Goal: Book appointment/travel/reservation

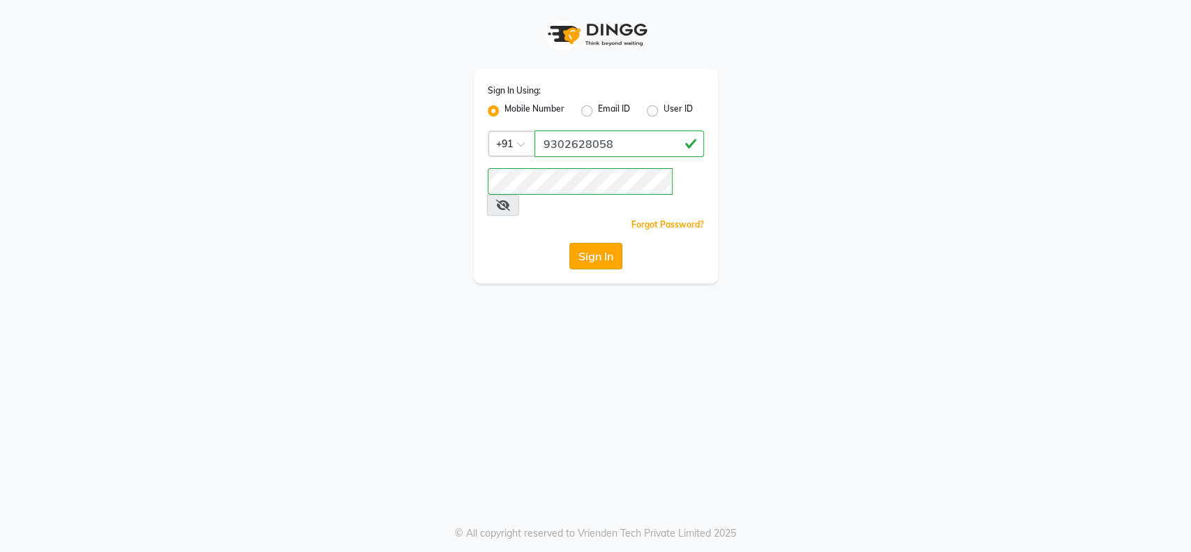
click at [591, 243] on button "Sign In" at bounding box center [595, 256] width 53 height 27
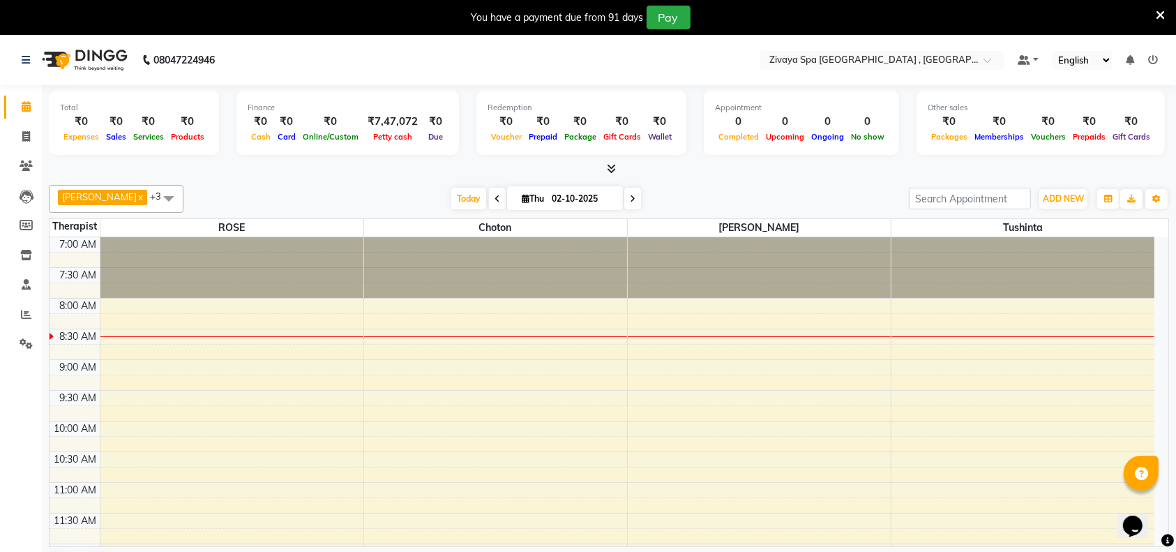
scroll to position [271, 0]
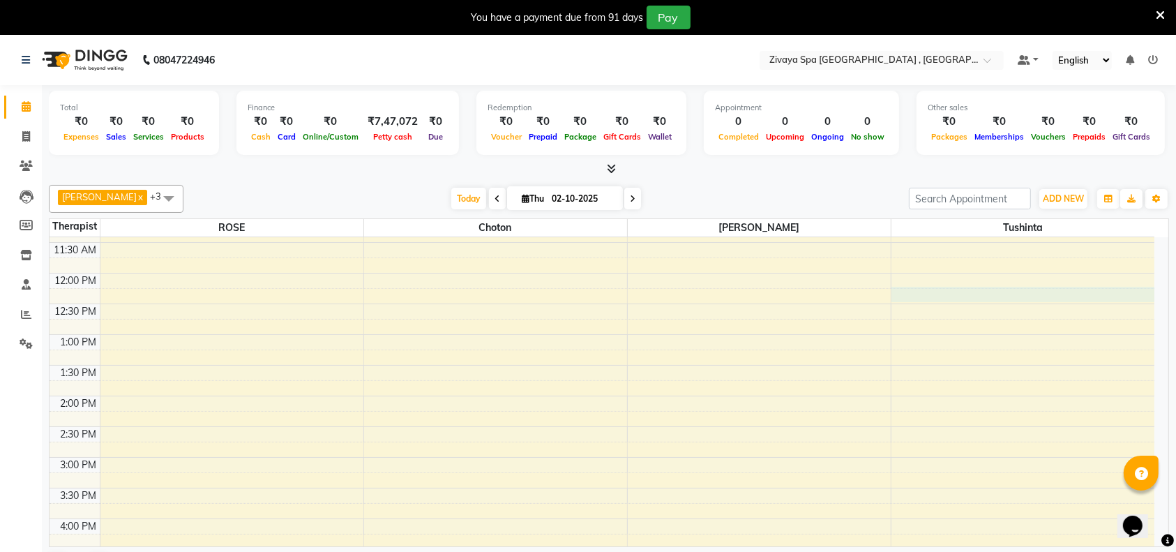
click at [1154, 298] on div "7:00 AM 7:30 AM 8:00 AM 8:30 AM 9:00 AM 9:30 AM 10:00 AM 10:30 AM 11:00 AM 11:3…" at bounding box center [602, 457] width 1105 height 981
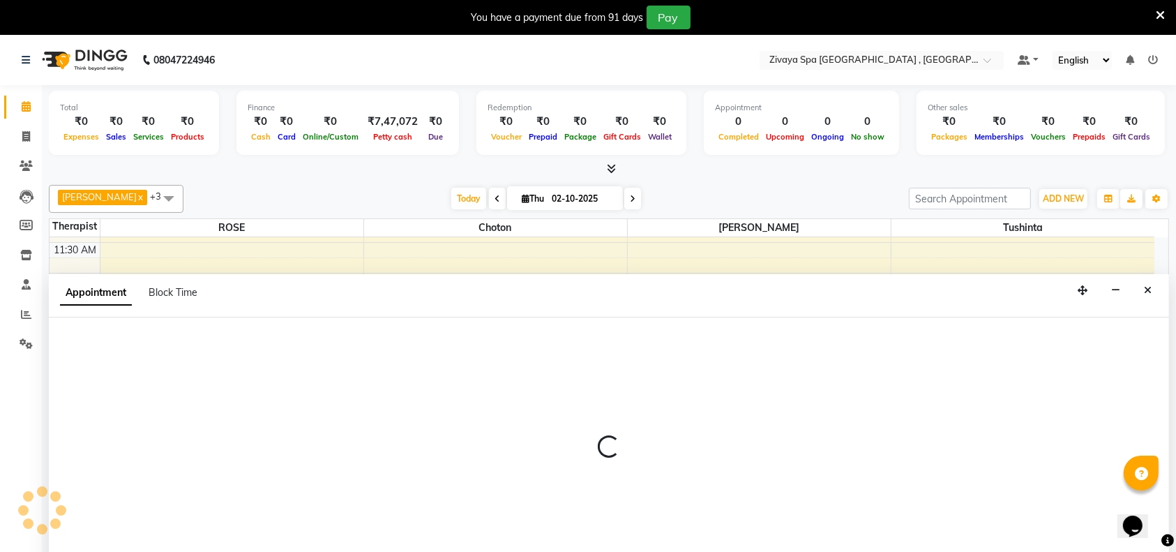
scroll to position [35, 0]
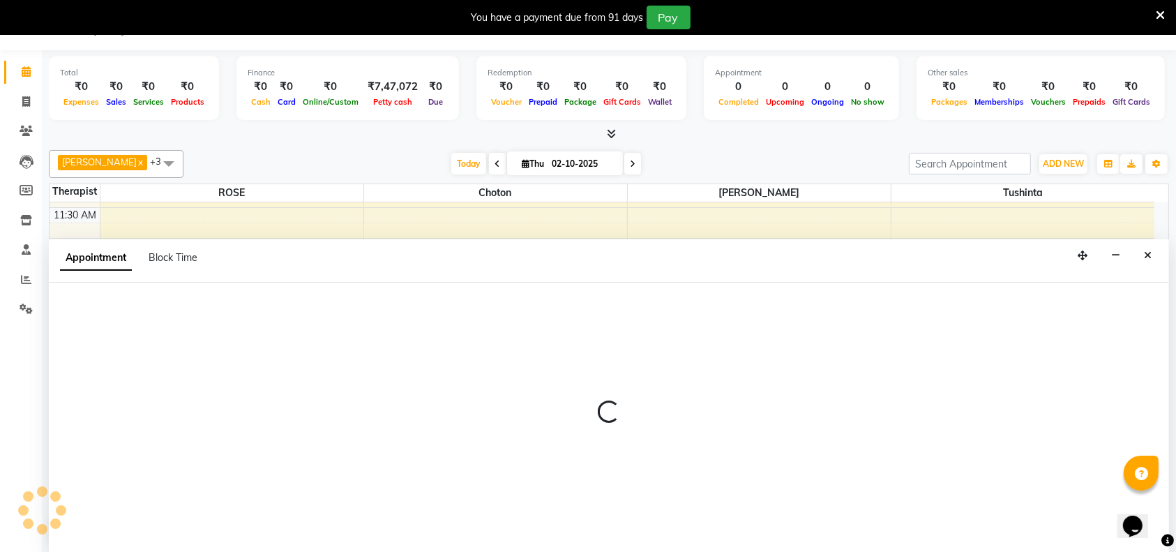
select select "88770"
select select "tentative"
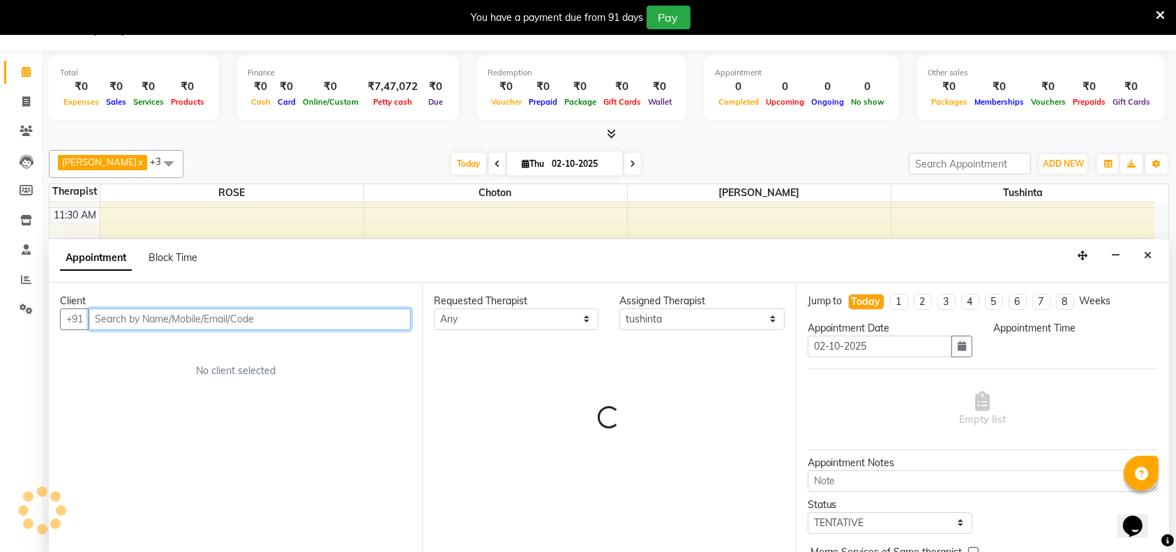
select select "735"
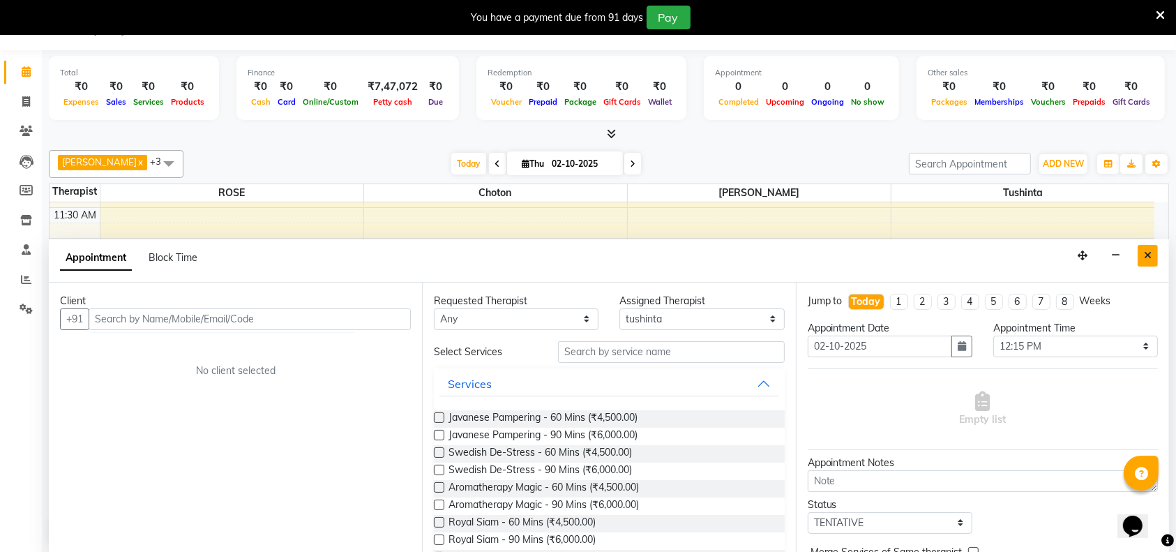
click at [1145, 255] on icon "Close" at bounding box center [1148, 255] width 8 height 10
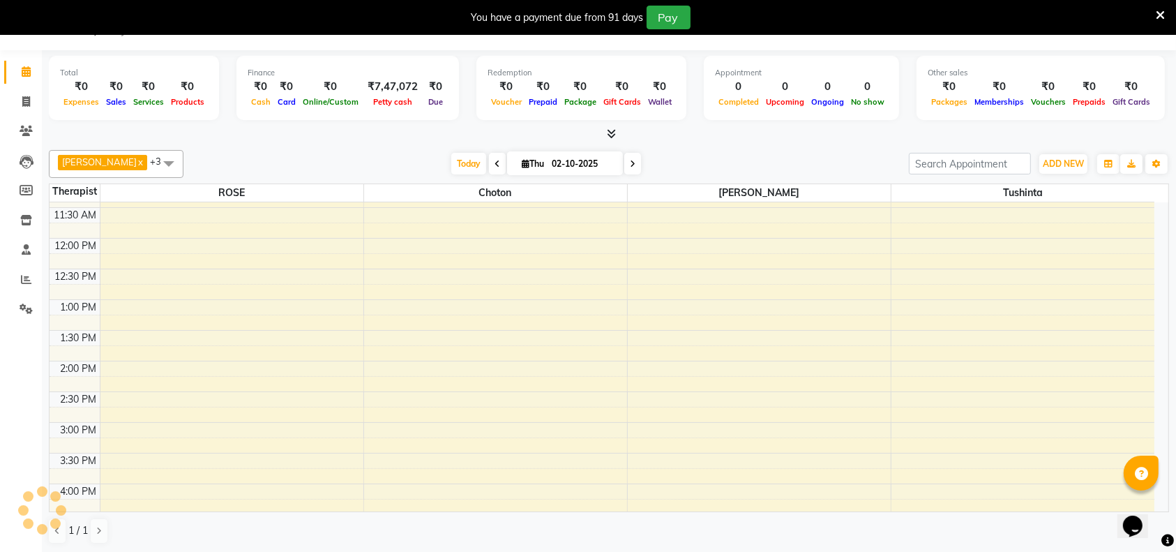
scroll to position [0, 0]
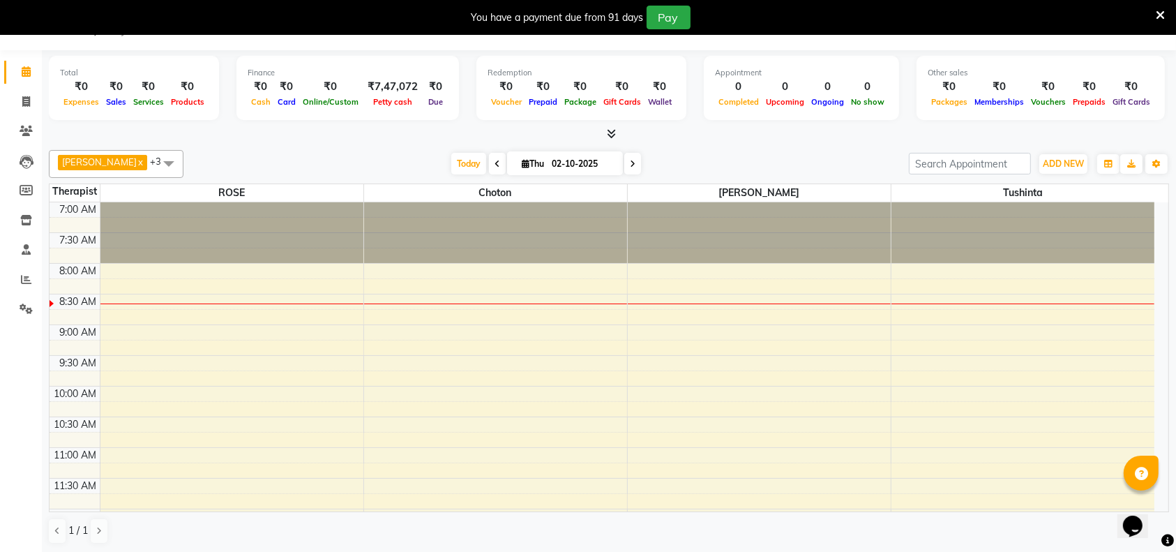
click at [1156, 501] on div "Opens Chat This icon Opens the chat window." at bounding box center [1138, 501] width 33 height 0
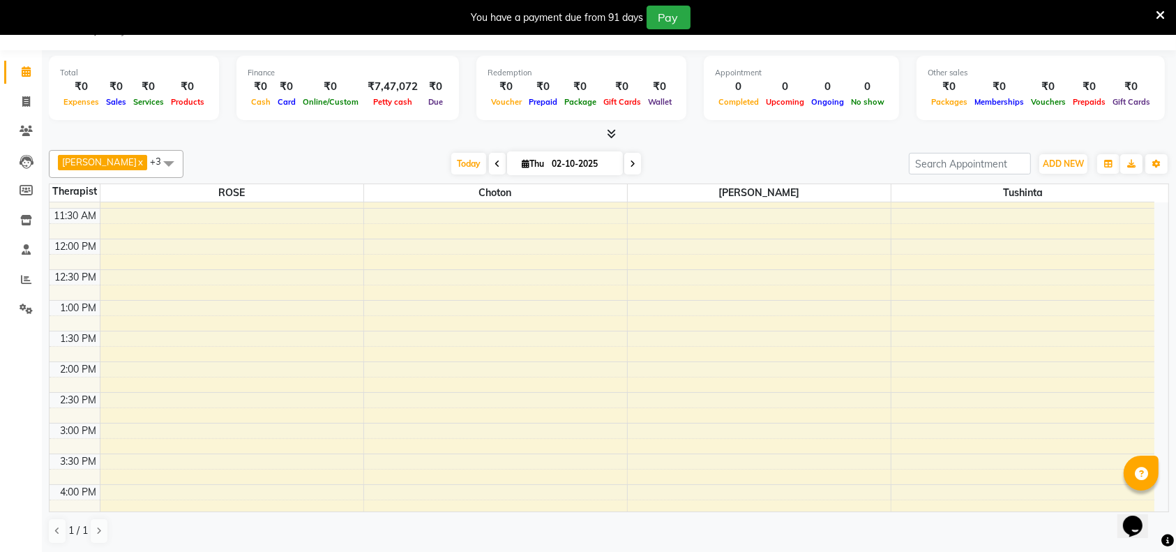
scroll to position [541, 0]
click at [1158, 474] on div at bounding box center [1141, 472] width 35 height 35
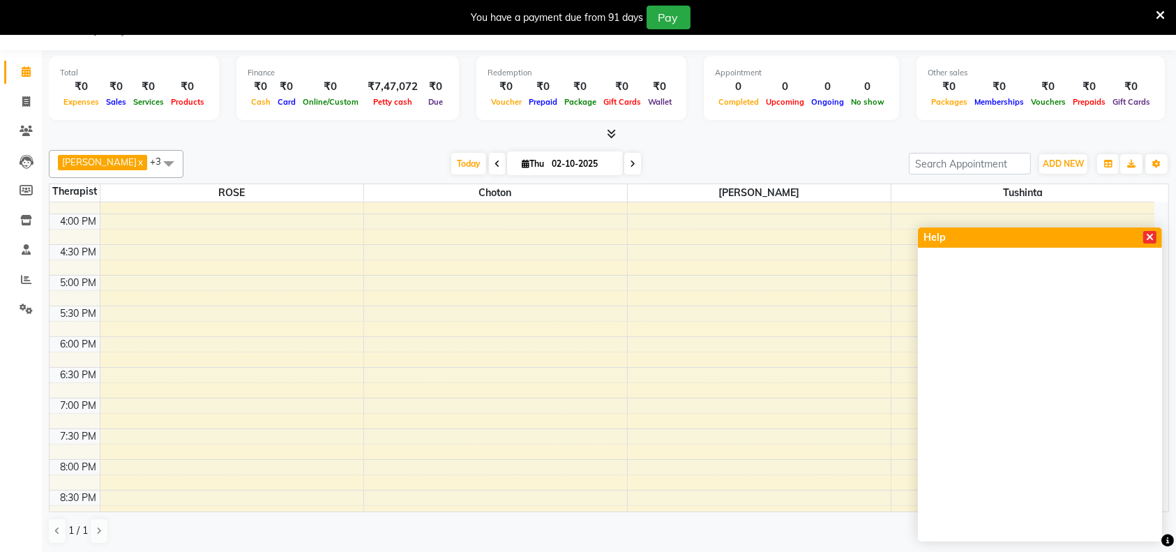
click at [1151, 235] on icon at bounding box center [1150, 237] width 8 height 10
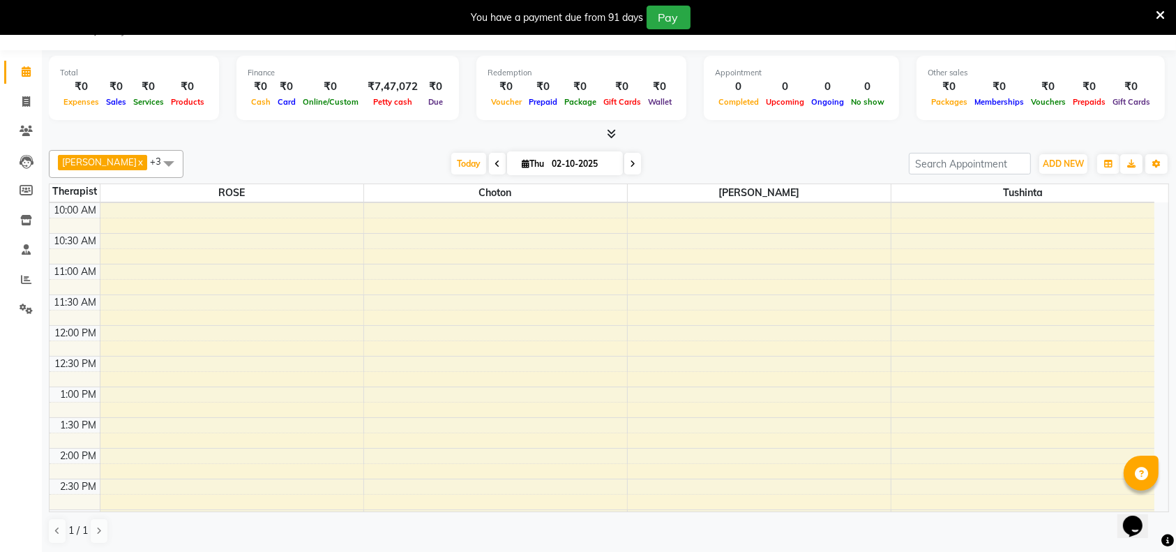
scroll to position [80, 0]
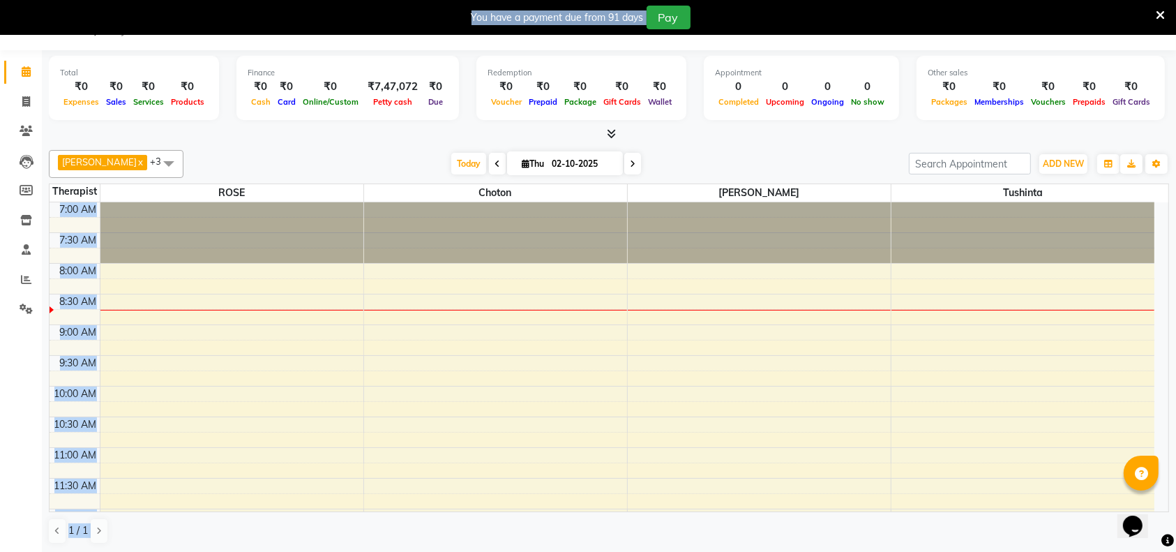
drag, startPoint x: 1152, startPoint y: 468, endPoint x: 1166, endPoint y: 467, distance: 14.0
click at [1166, 467] on body "08047224946 Select Location × Zivaya Spa The Ummed [GEOGRAPHIC_DATA] , Hansol D…" at bounding box center [588, 276] width 1176 height 552
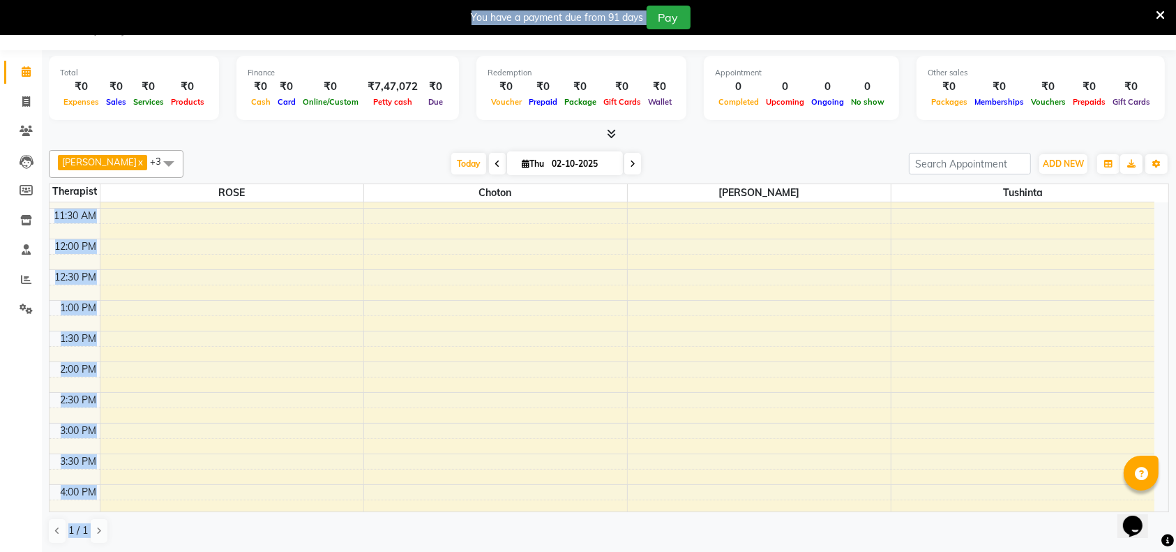
scroll to position [632, 0]
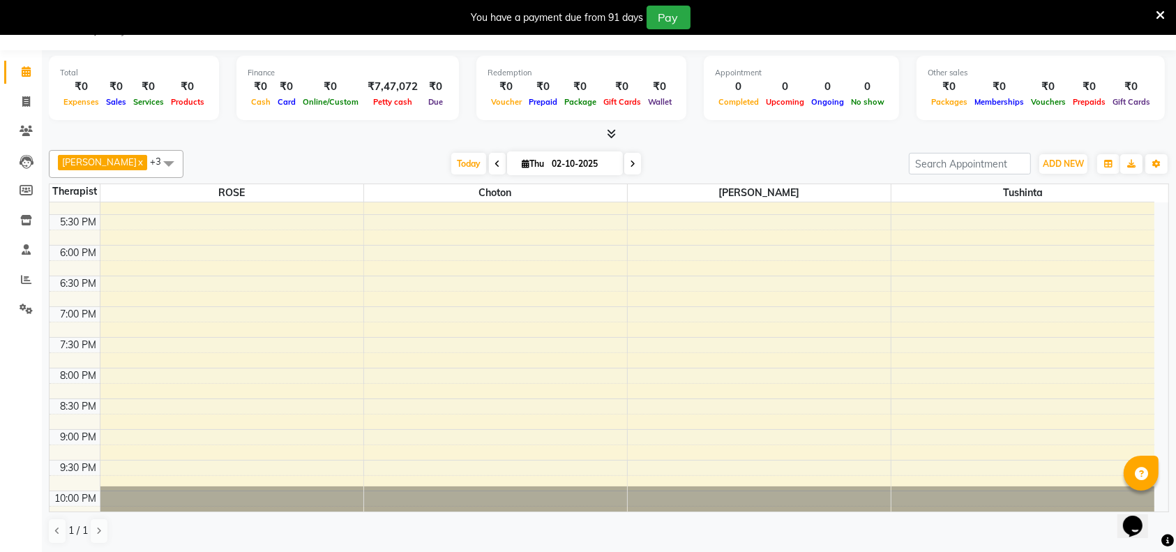
drag, startPoint x: 1158, startPoint y: 495, endPoint x: 1177, endPoint y: 349, distance: 147.7
click at [1176, 349] on html "08047224946 Select Location × Zivaya Spa The Ummed [GEOGRAPHIC_DATA] , Hansol D…" at bounding box center [588, 241] width 1176 height 552
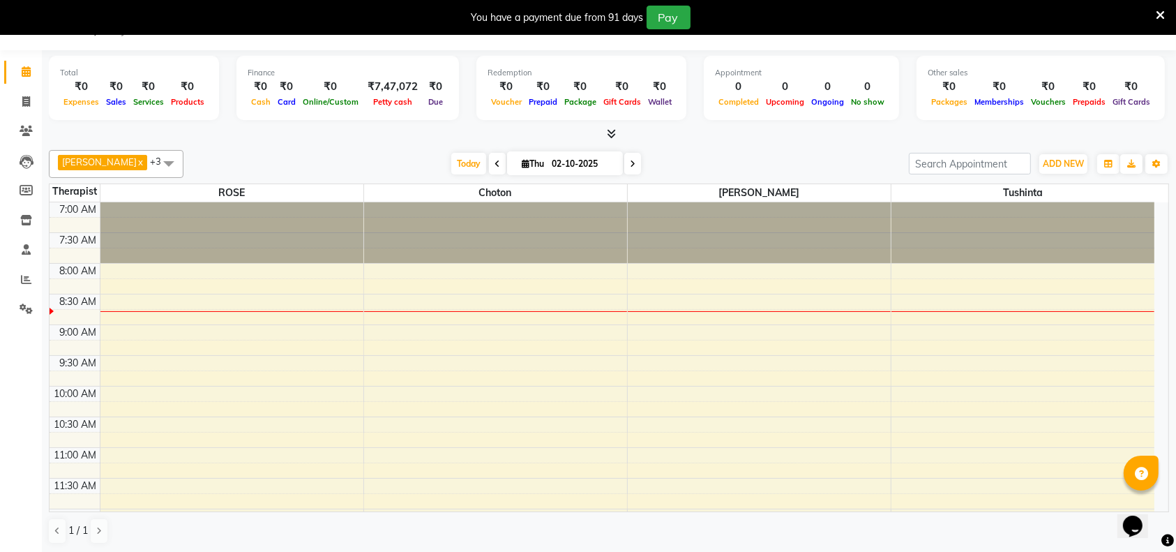
scroll to position [271, 0]
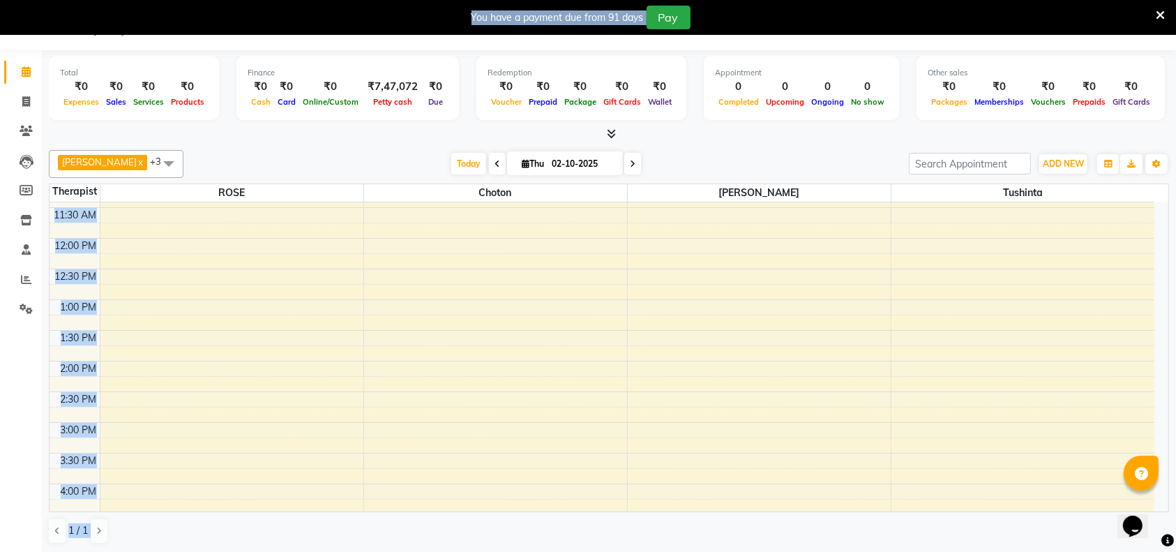
click at [1160, 472] on body "08047224946 Select Location × Zivaya Spa The Ummed [GEOGRAPHIC_DATA] , Hansol D…" at bounding box center [588, 276] width 1176 height 552
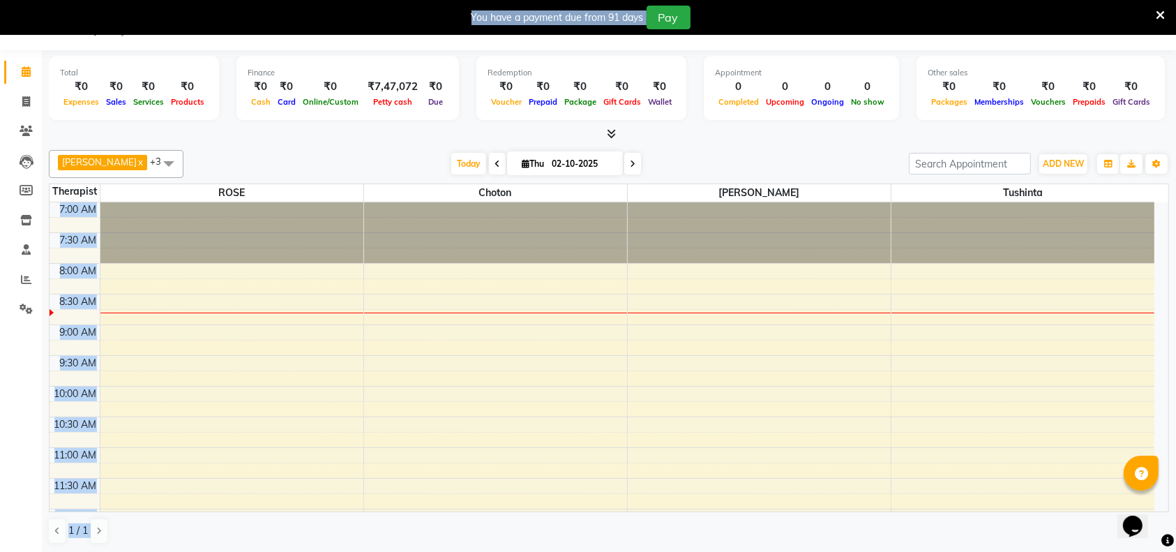
scroll to position [270, 0]
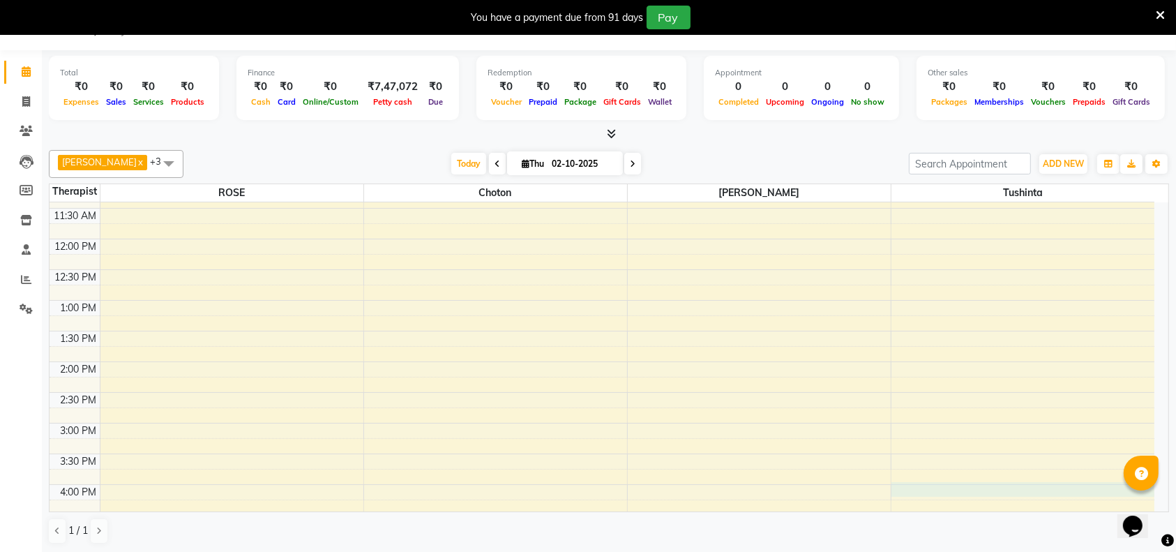
click at [1152, 488] on div "7:00 AM 7:30 AM 8:00 AM 8:30 AM 9:00 AM 9:30 AM 10:00 AM 10:30 AM 11:00 AM 11:3…" at bounding box center [602, 422] width 1105 height 981
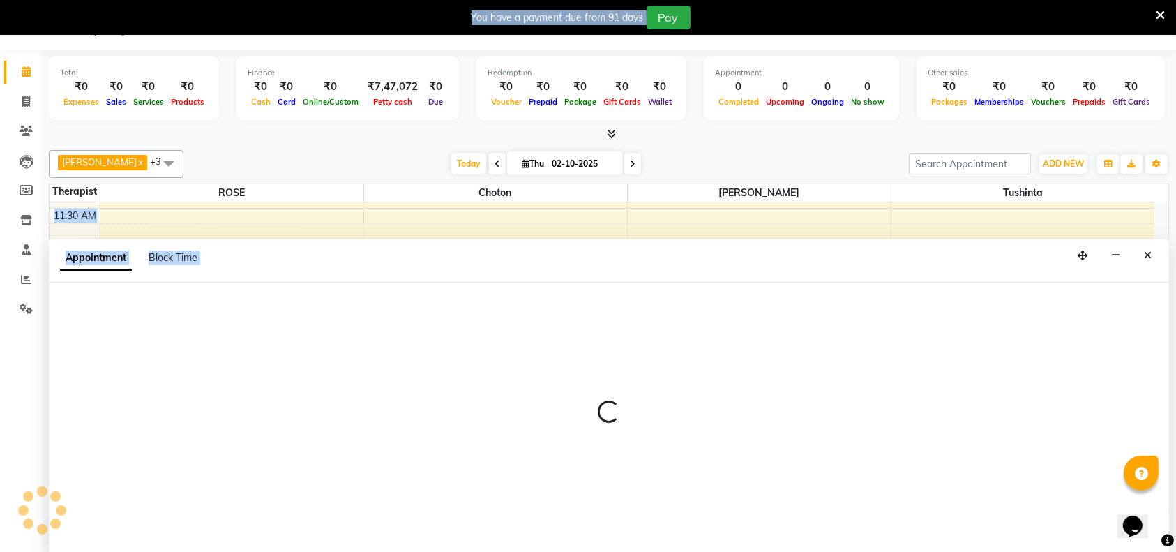
select select "88770"
select select "960"
select select "tentative"
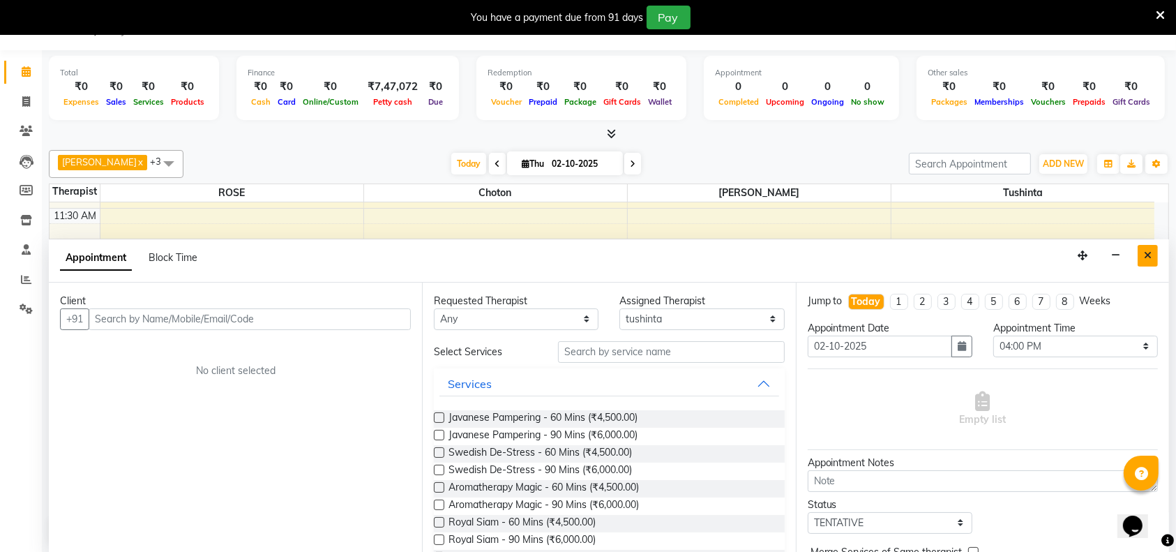
click at [1151, 251] on icon "Close" at bounding box center [1148, 255] width 8 height 10
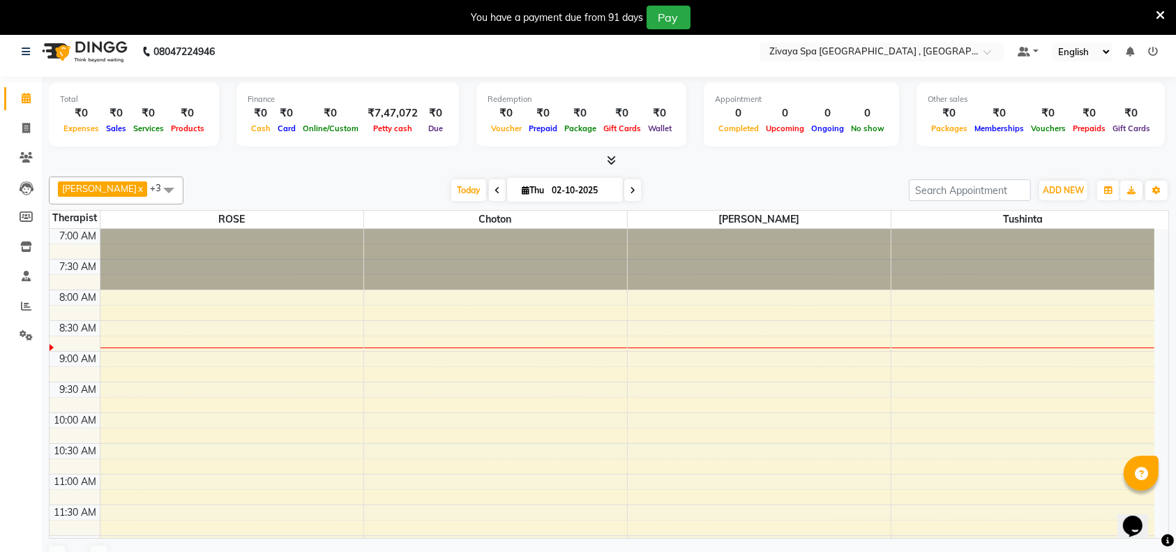
scroll to position [7, 0]
click at [1156, 501] on div "Opens Chat This icon Opens the chat window." at bounding box center [1138, 501] width 33 height 0
drag, startPoint x: 1160, startPoint y: 507, endPoint x: 1159, endPoint y: 451, distance: 55.8
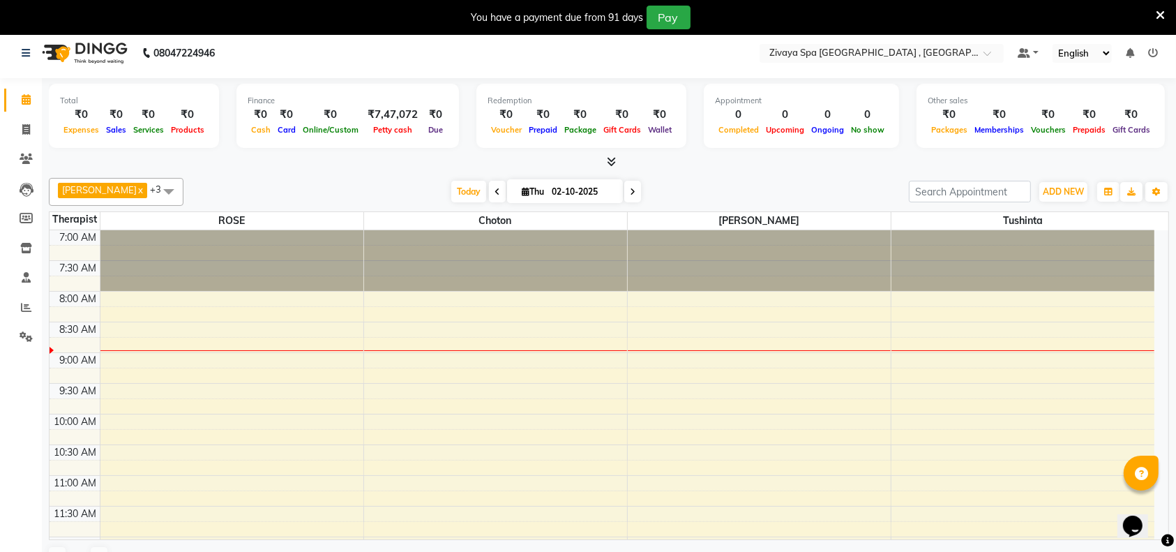
click at [1159, 495] on html "Opens Chat This icon Opens the chat window." at bounding box center [1139, 516] width 45 height 42
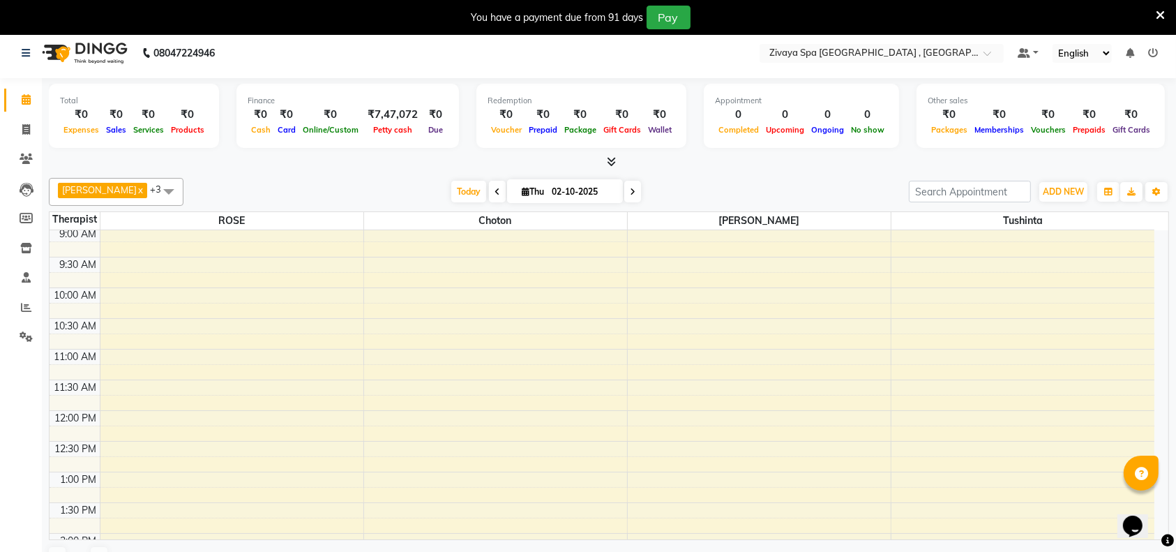
scroll to position [36, 0]
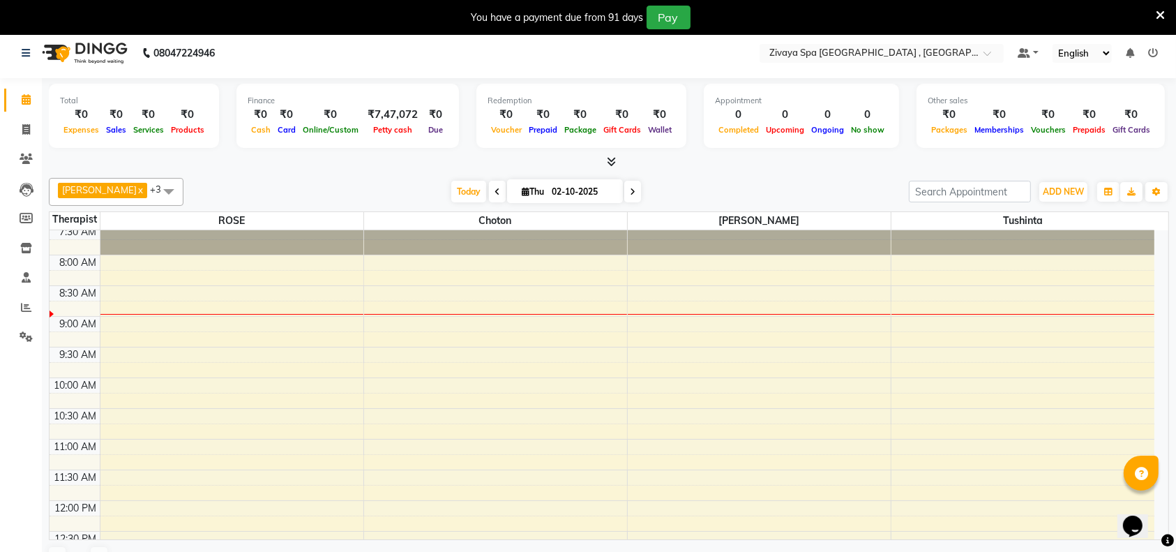
click at [1156, 501] on div "Opens Chat This icon Opens the chat window." at bounding box center [1138, 501] width 33 height 0
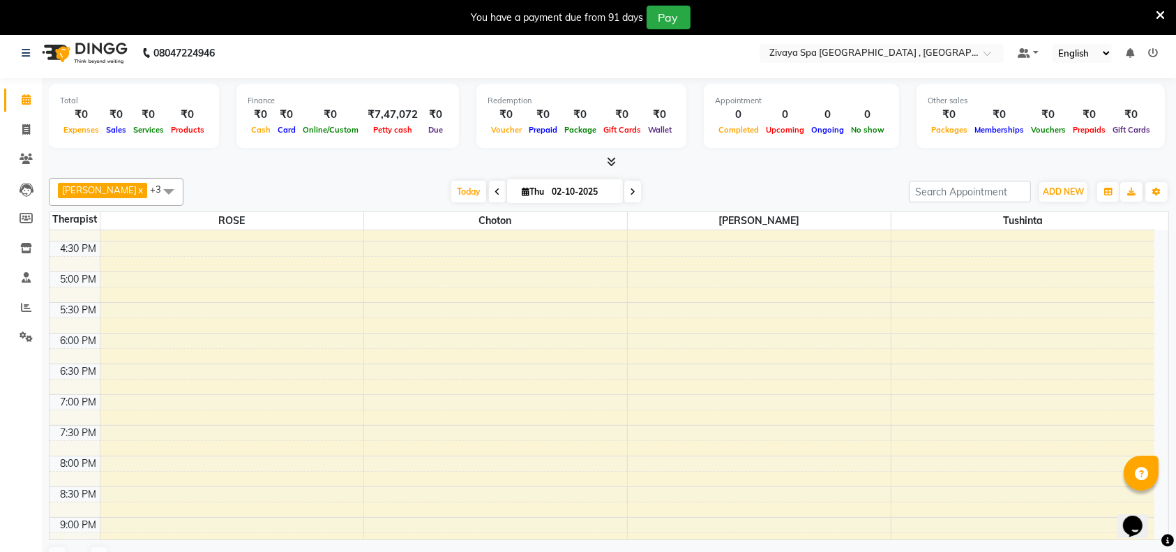
scroll to position [576, 0]
click at [1156, 501] on div "Opens Chat This icon Opens the chat window." at bounding box center [1138, 501] width 33 height 0
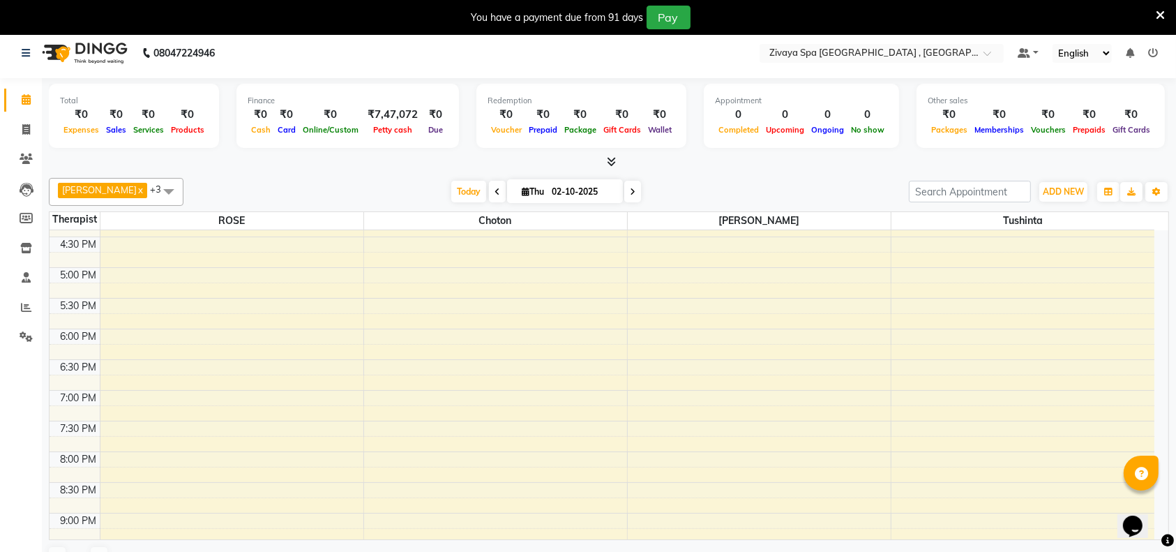
click at [1156, 501] on div "Opens Chat This icon Opens the chat window." at bounding box center [1138, 501] width 33 height 0
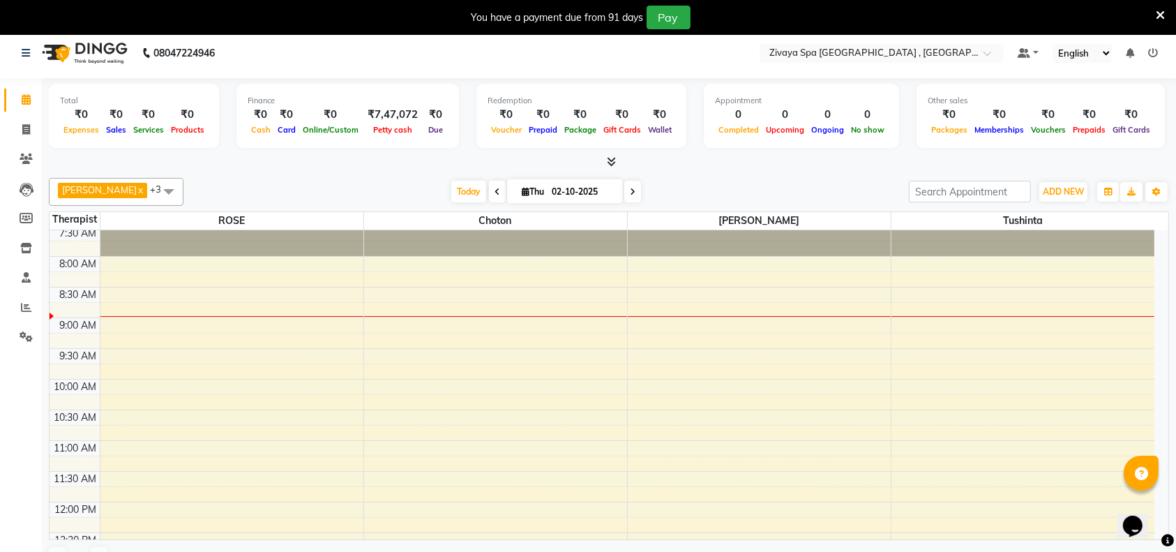
click at [1156, 501] on div "Opens Chat This icon Opens the chat window." at bounding box center [1138, 501] width 33 height 0
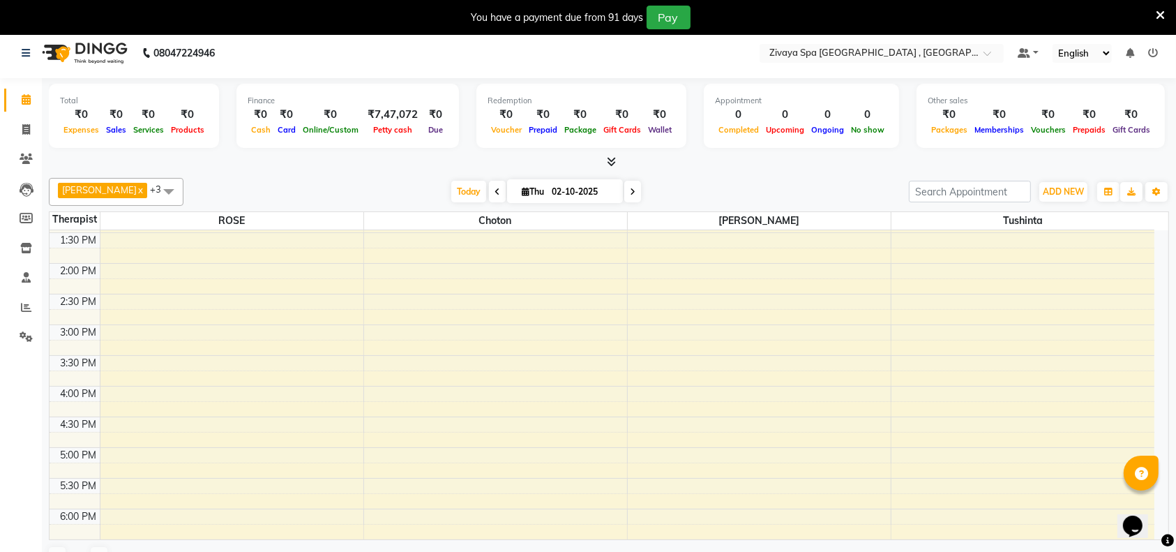
scroll to position [37, 0]
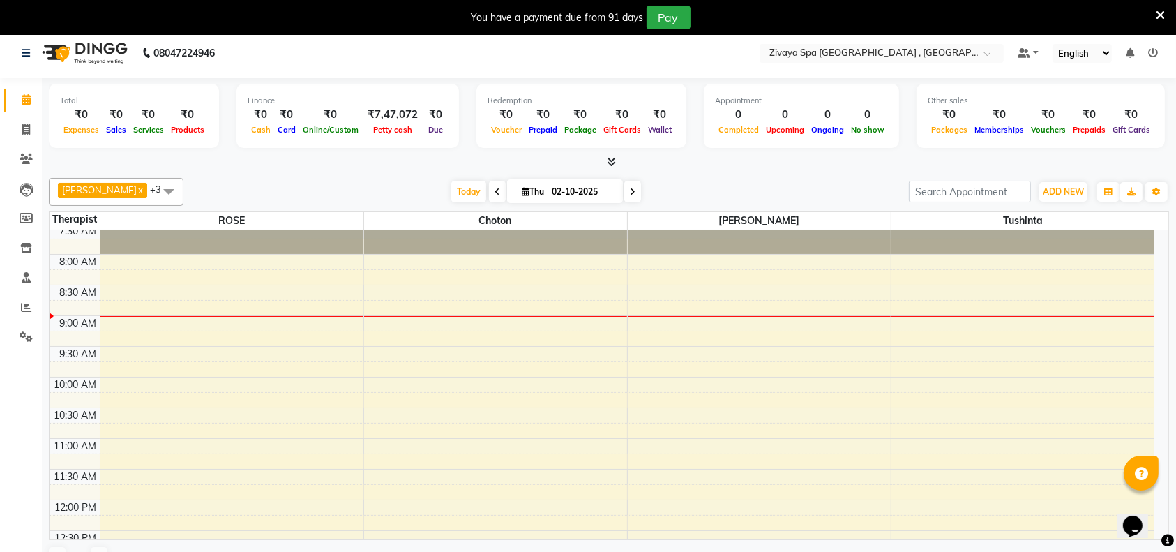
click at [1156, 501] on div "Opens Chat This icon Opens the chat window." at bounding box center [1138, 501] width 33 height 0
drag, startPoint x: 1157, startPoint y: 497, endPoint x: 2279, endPoint y: 989, distance: 1225.6
click at [1161, 495] on html "Opens Chat This icon Opens the chat window." at bounding box center [1139, 516] width 45 height 42
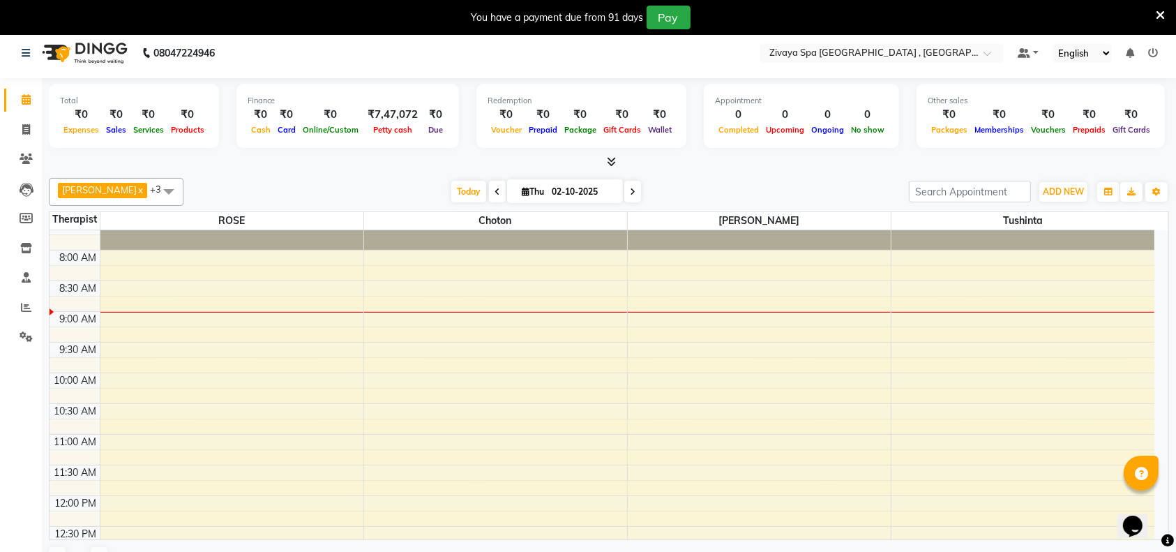
scroll to position [0, 0]
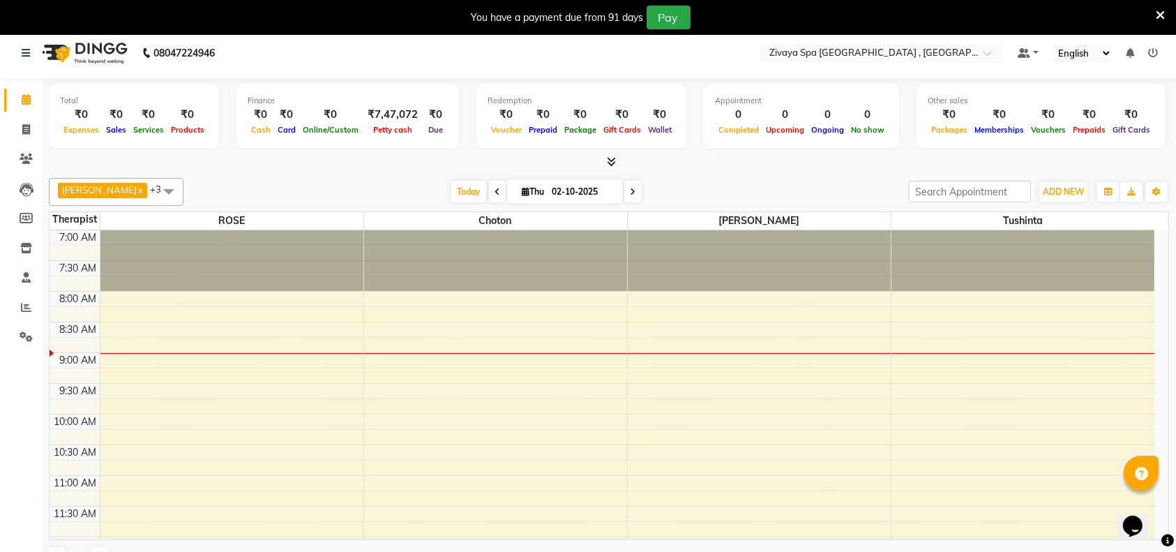
click at [1156, 501] on div "Opens Chat This icon Opens the chat window." at bounding box center [1138, 501] width 33 height 0
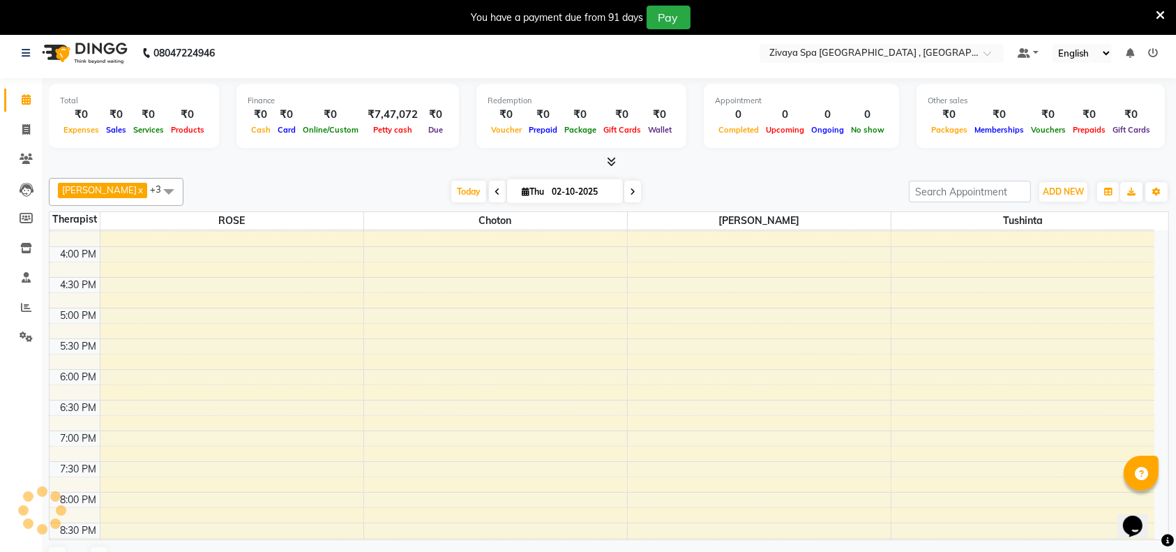
scroll to position [541, 0]
drag, startPoint x: 1159, startPoint y: 497, endPoint x: 2268, endPoint y: 760, distance: 1139.9
click at [1150, 495] on html "Opens Chat This icon Opens the chat window." at bounding box center [1139, 516] width 45 height 42
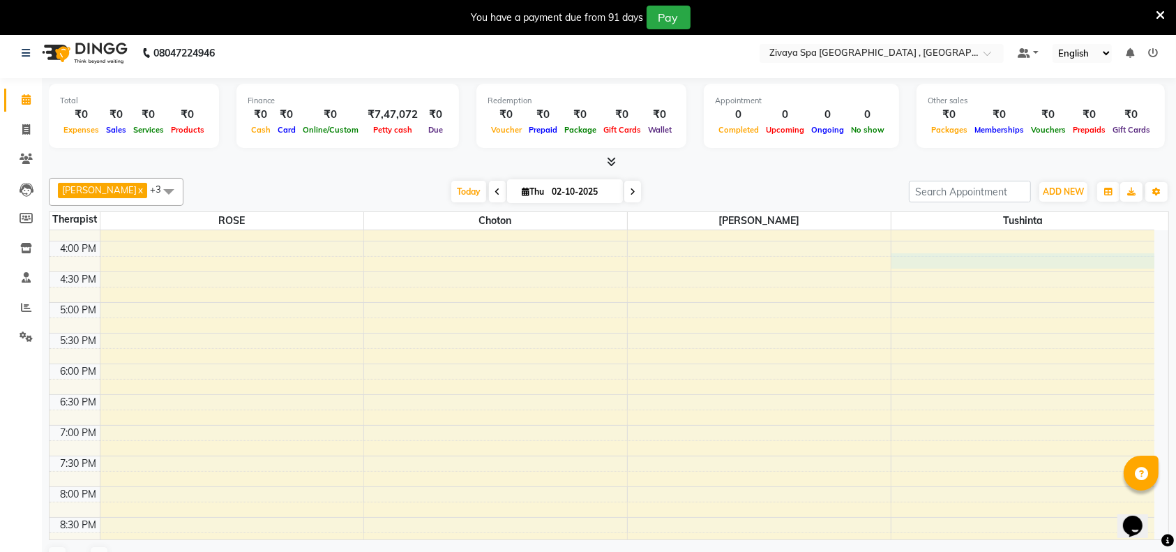
click at [1151, 265] on div "7:00 AM 7:30 AM 8:00 AM 8:30 AM 9:00 AM 9:30 AM 10:00 AM 10:30 AM 11:00 AM 11:3…" at bounding box center [602, 179] width 1105 height 981
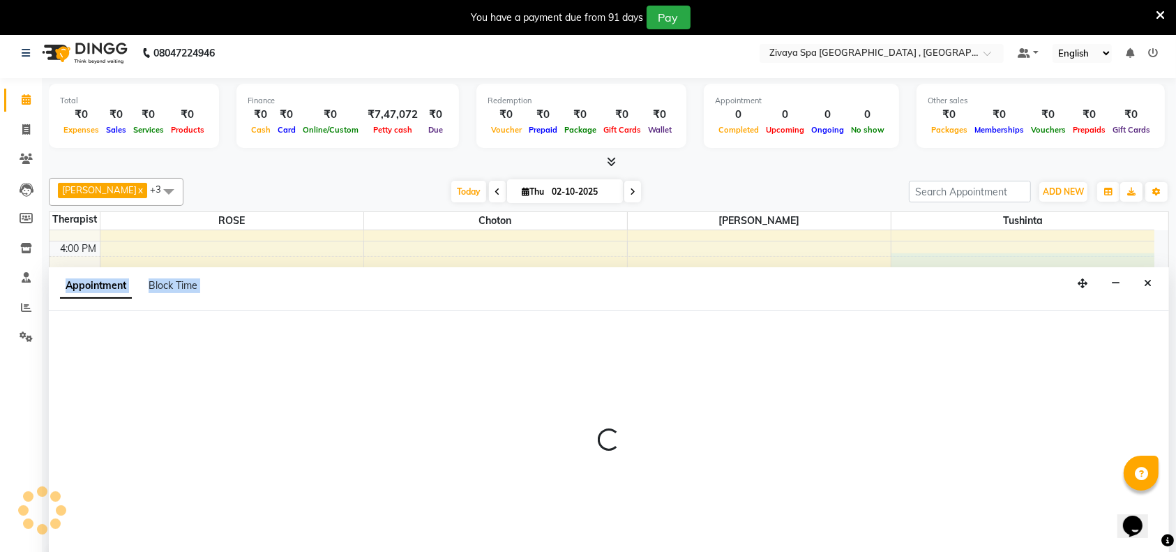
click at [1151, 267] on div "Appointment Block Time" at bounding box center [609, 288] width 1120 height 43
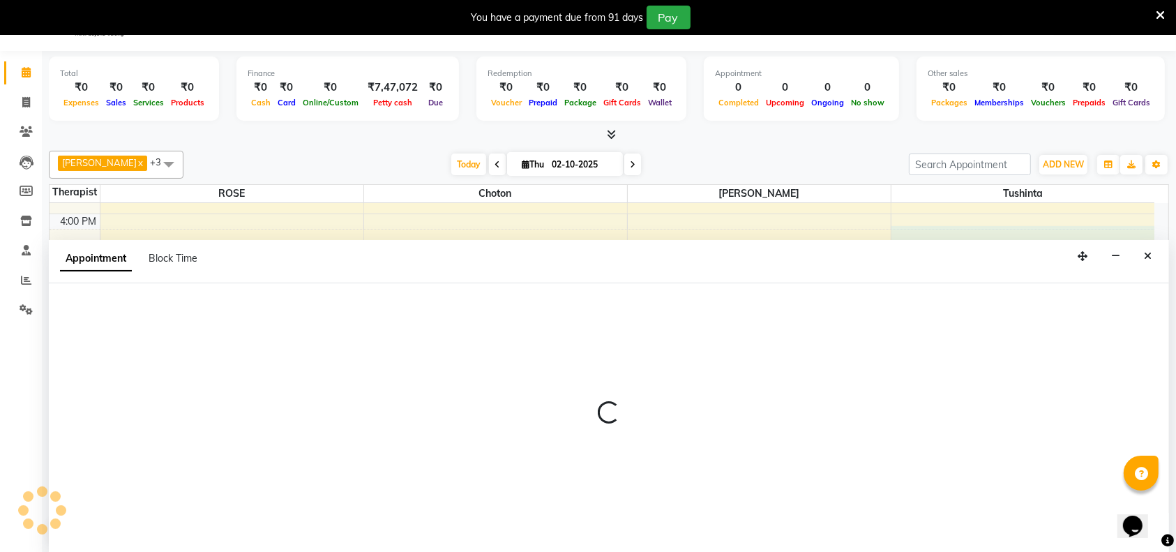
scroll to position [35, 0]
select select "88770"
select select "975"
select select "tentative"
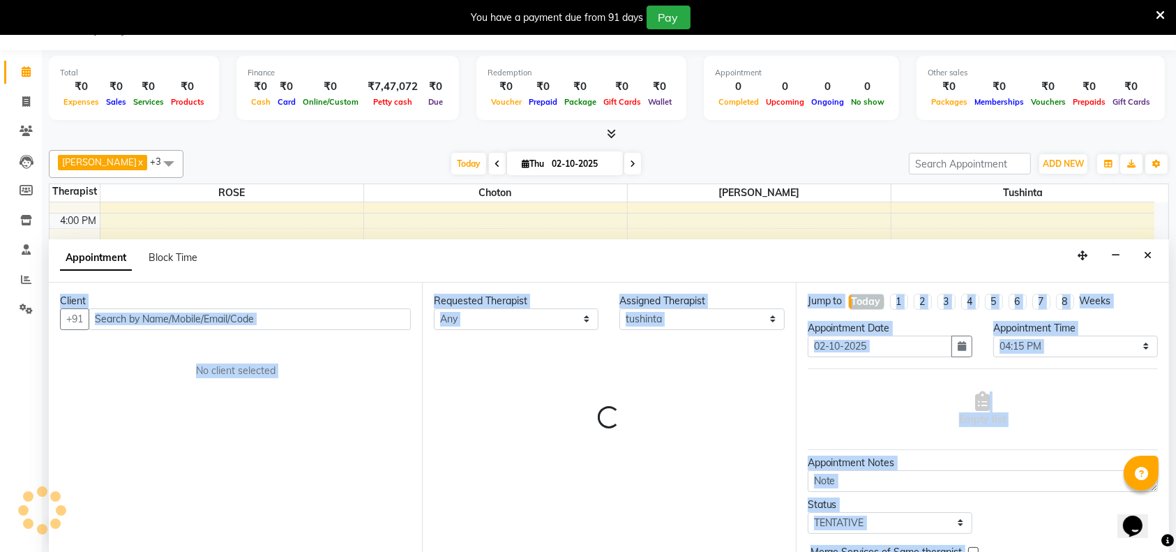
click at [1151, 265] on div "Appointment Block Time" at bounding box center [609, 260] width 1120 height 43
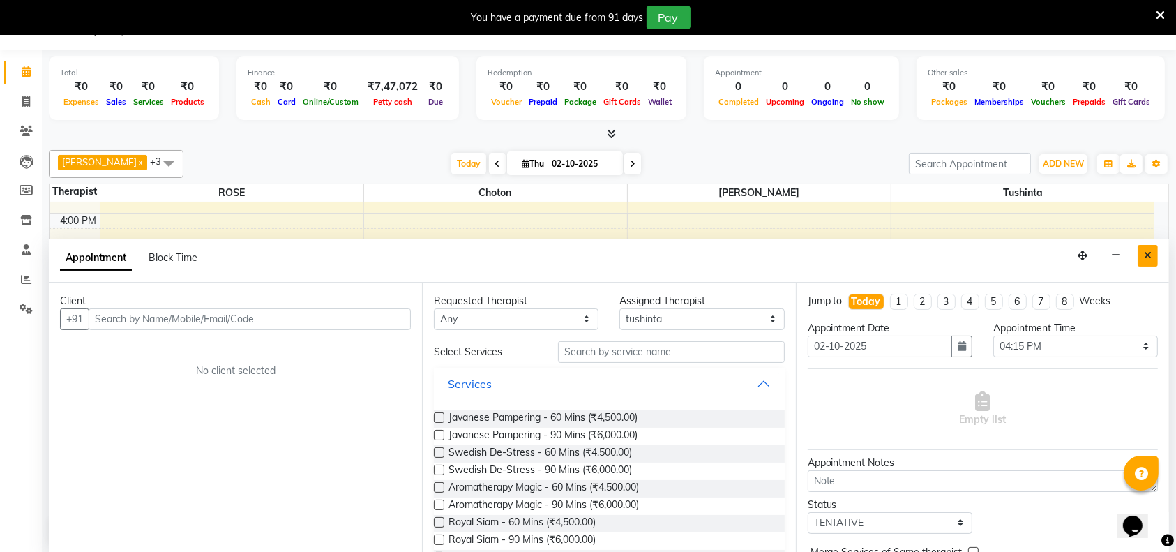
click at [1147, 250] on icon "Close" at bounding box center [1148, 255] width 8 height 10
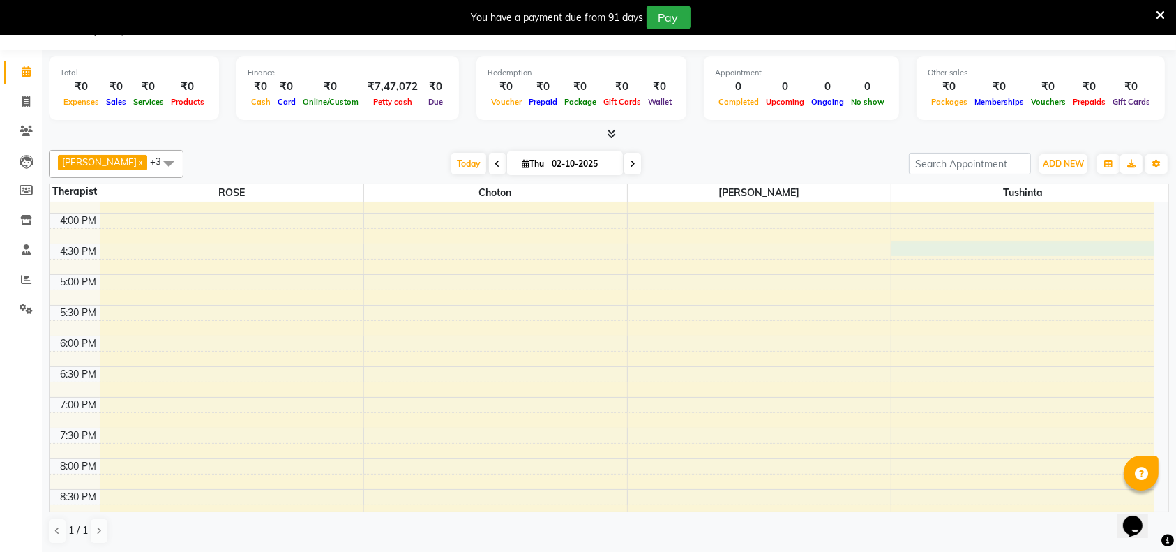
click at [1147, 250] on div "7:00 AM 7:30 AM 8:00 AM 8:30 AM 9:00 AM 9:30 AM 10:00 AM 10:30 AM 11:00 AM 11:3…" at bounding box center [602, 151] width 1105 height 981
select select "88770"
select select "990"
select select "tentative"
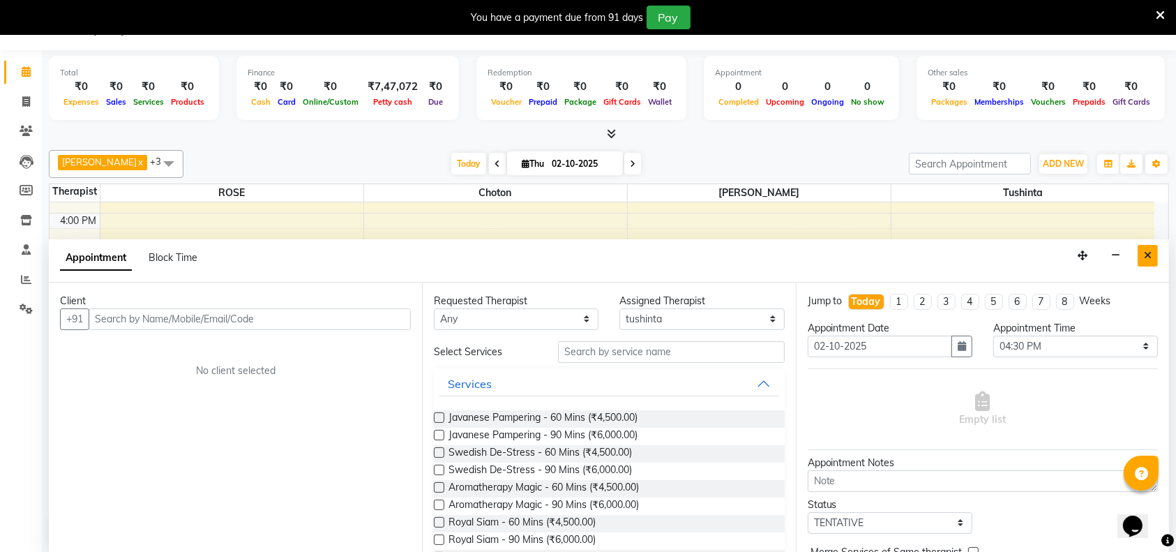
click at [1150, 253] on icon "Close" at bounding box center [1148, 255] width 8 height 10
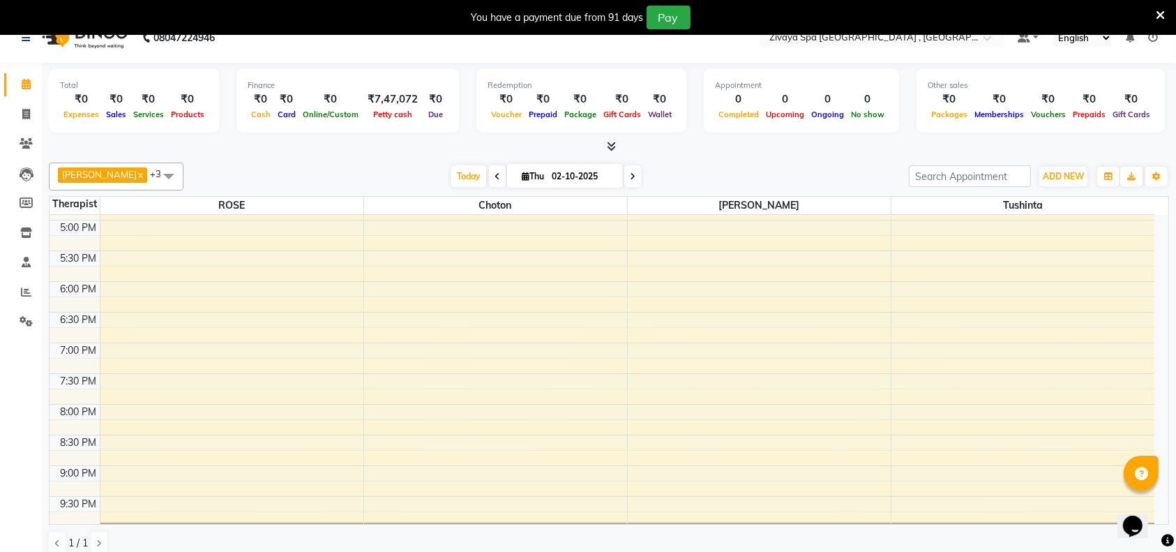
scroll to position [667, 0]
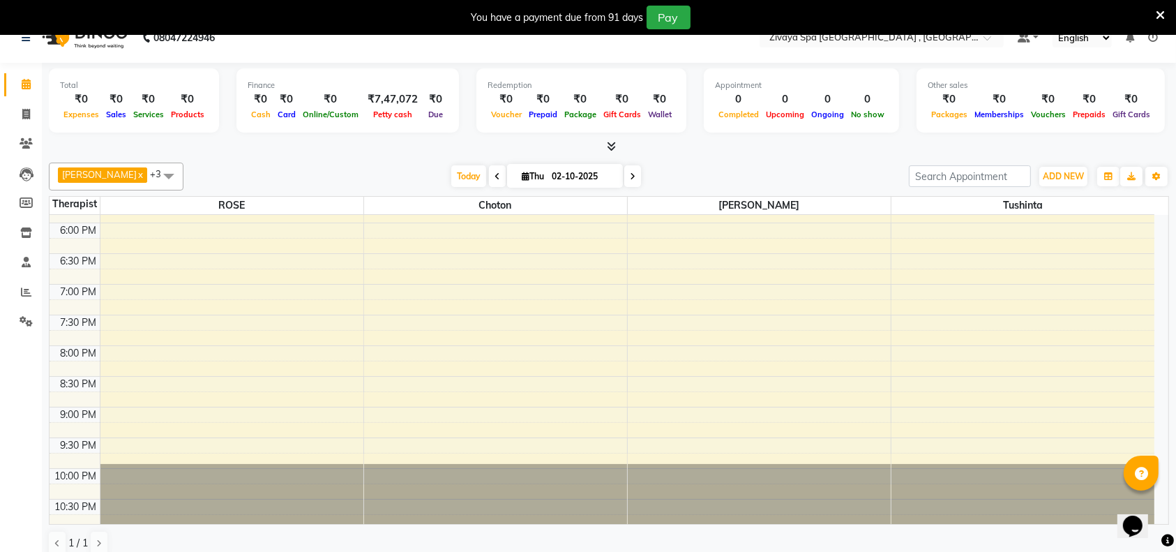
click at [1162, 12] on icon at bounding box center [1160, 15] width 9 height 13
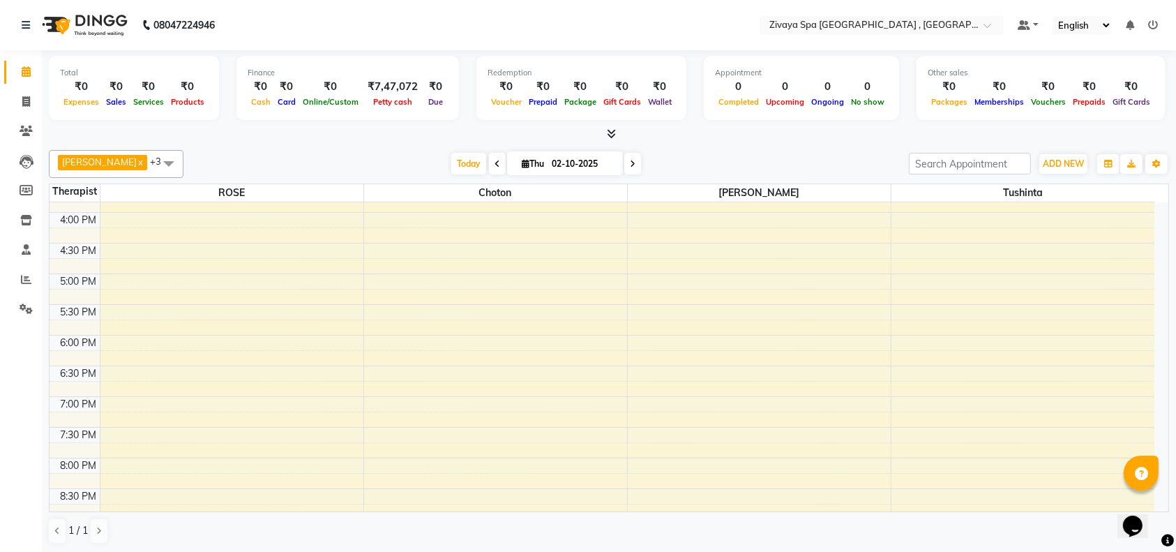
scroll to position [541, 0]
